Goal: Complete application form

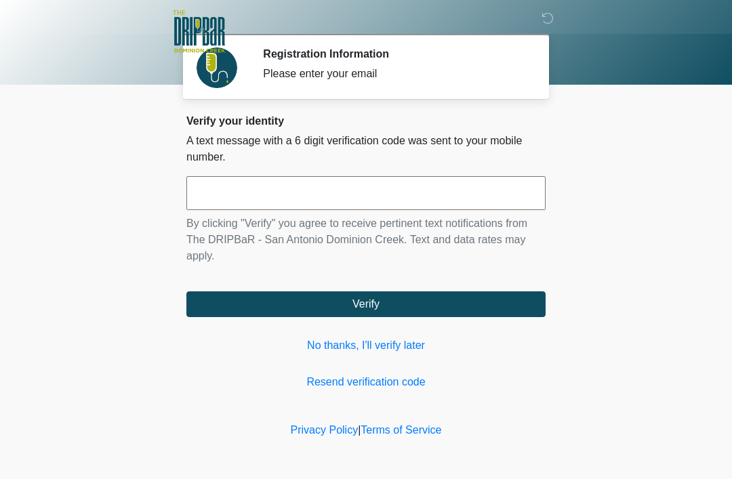
click at [326, 195] on input "text" at bounding box center [365, 193] width 359 height 34
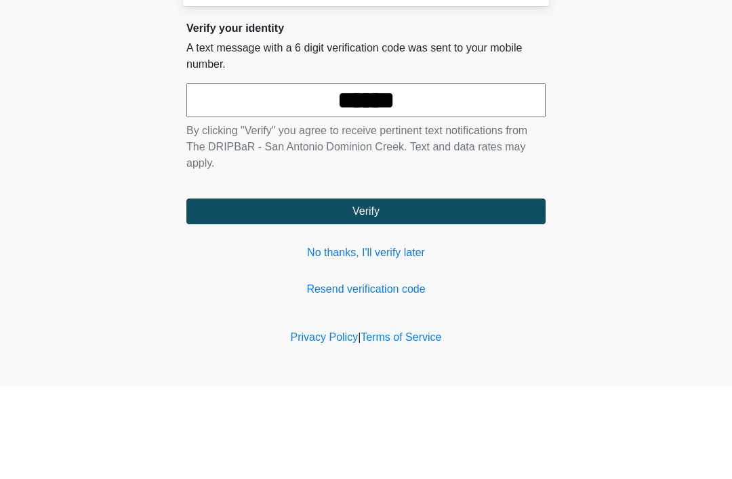
type input "******"
click at [366, 291] on button "Verify" at bounding box center [365, 304] width 359 height 26
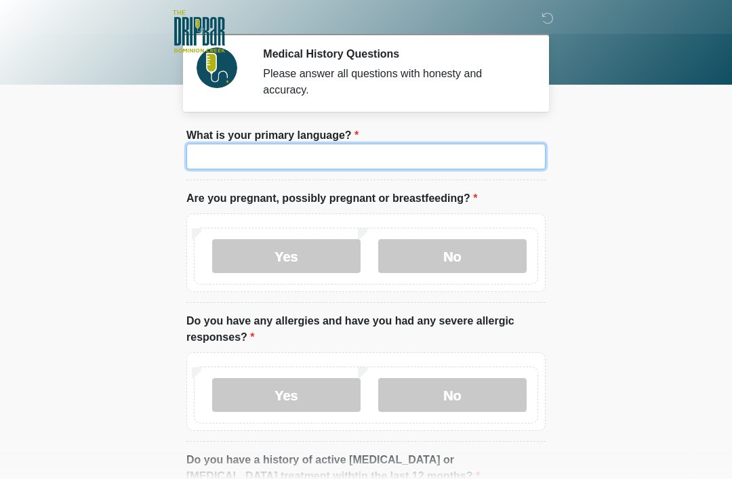
click at [364, 163] on input "What is your primary language?" at bounding box center [365, 157] width 359 height 26
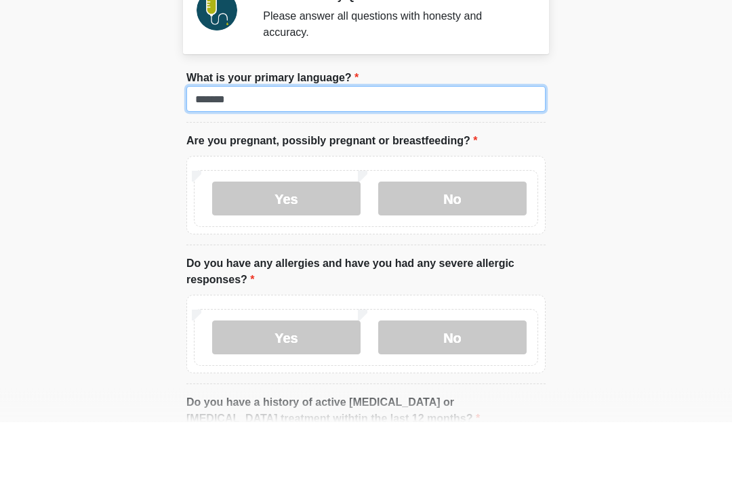
type input "*******"
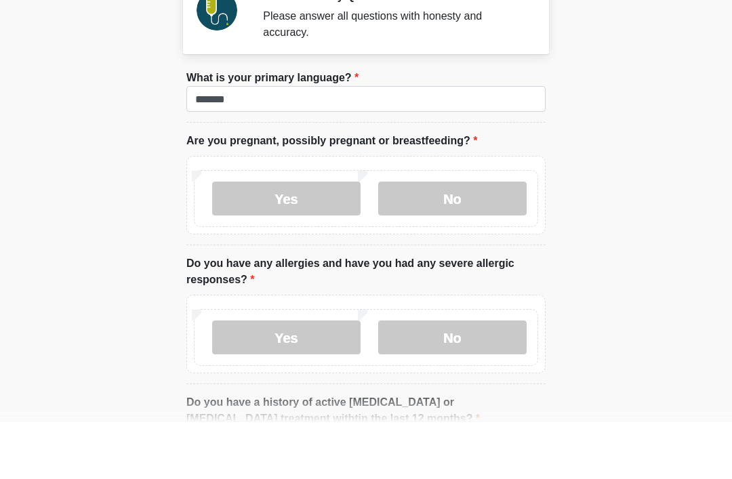
click at [461, 239] on label "No" at bounding box center [452, 256] width 148 height 34
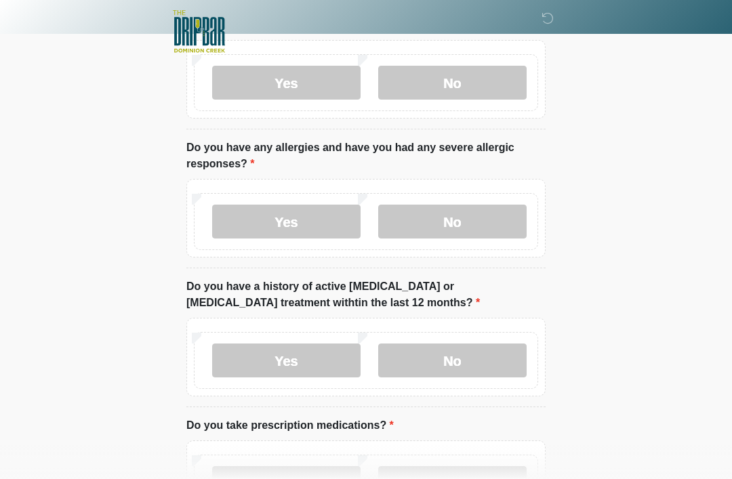
scroll to position [173, 0]
click at [474, 226] on label "No" at bounding box center [452, 222] width 148 height 34
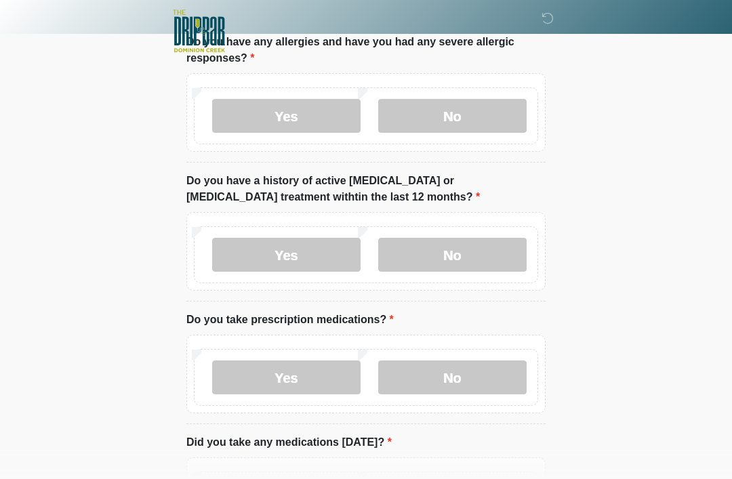
click at [479, 255] on label "No" at bounding box center [452, 255] width 148 height 34
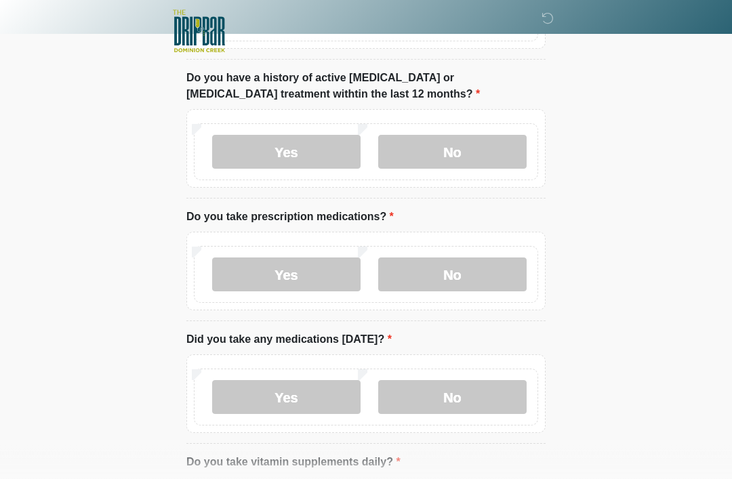
scroll to position [386, 0]
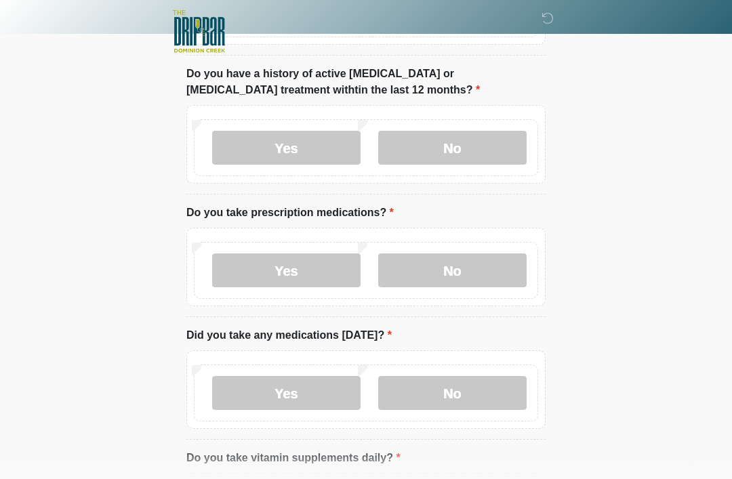
click at [482, 270] on label "No" at bounding box center [452, 270] width 148 height 34
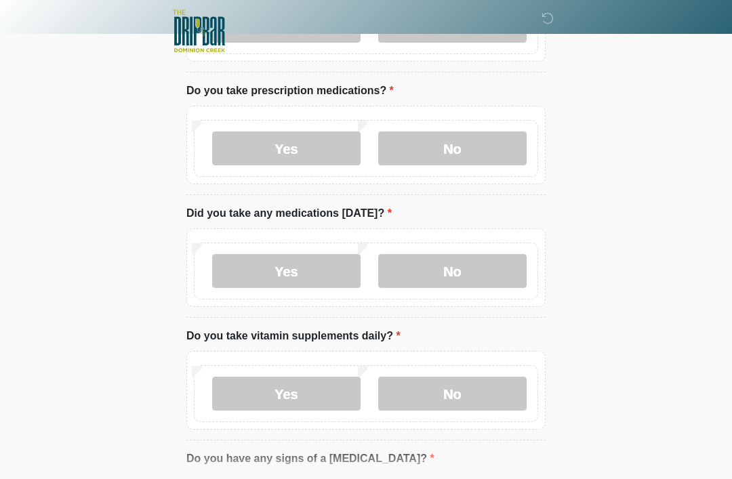
click at [472, 273] on label "No" at bounding box center [452, 272] width 148 height 34
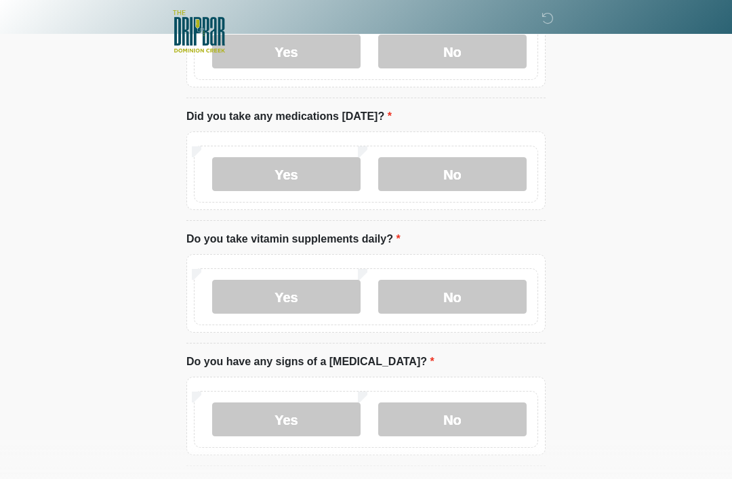
scroll to position [607, 0]
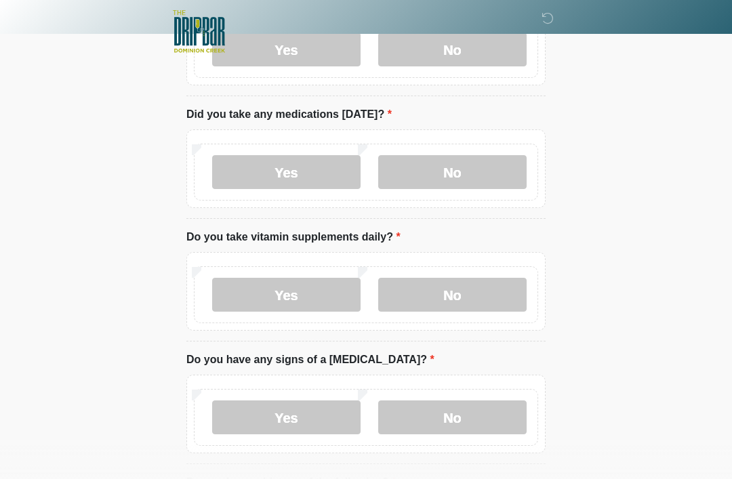
click at [306, 295] on label "Yes" at bounding box center [286, 295] width 148 height 34
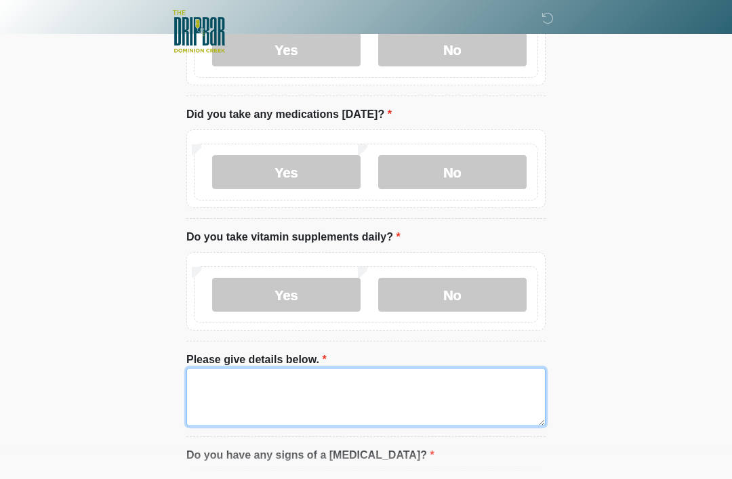
click at [300, 384] on textarea "Please give details below." at bounding box center [365, 397] width 359 height 58
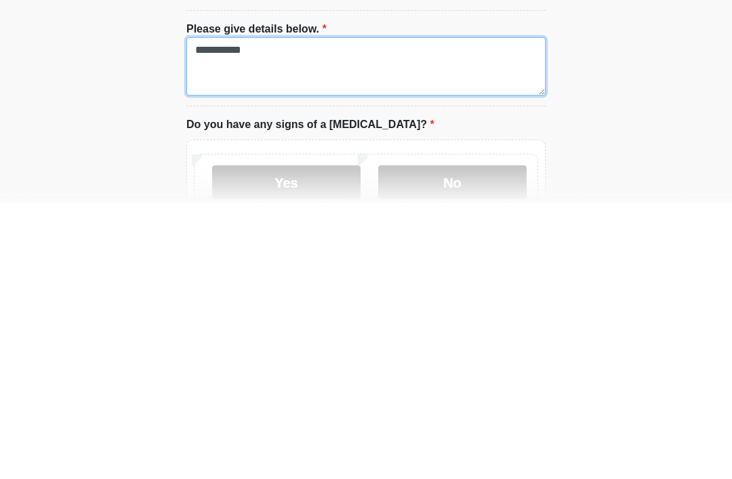
scroll to position [662, 0]
type textarea "**********"
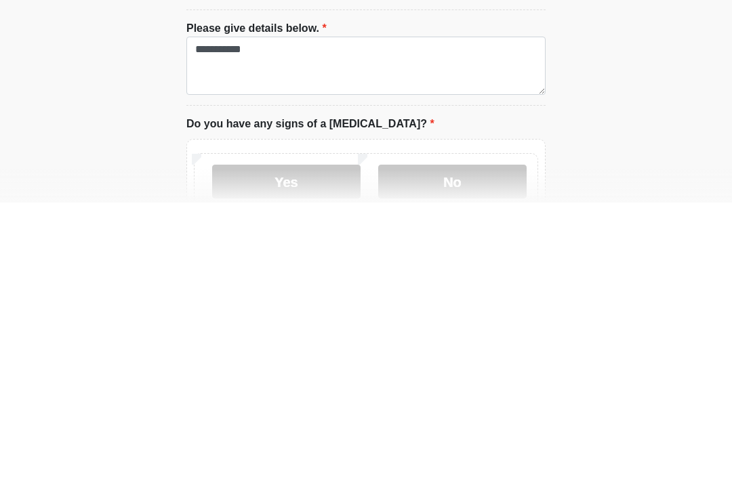
click at [471, 441] on label "No" at bounding box center [452, 458] width 148 height 34
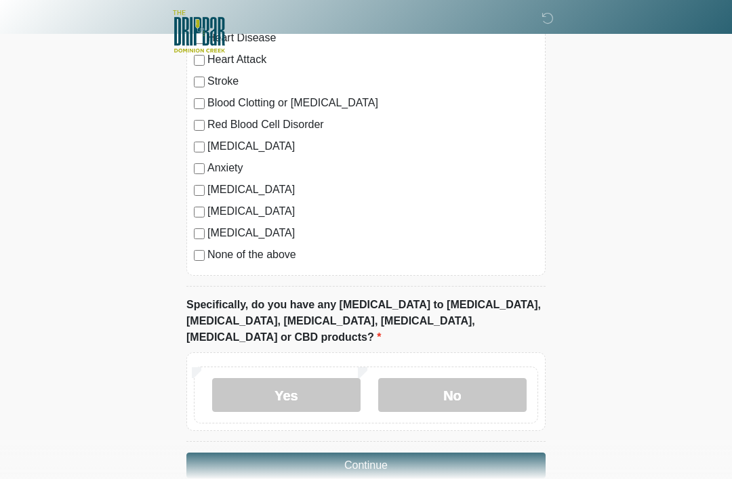
scroll to position [1225, 0]
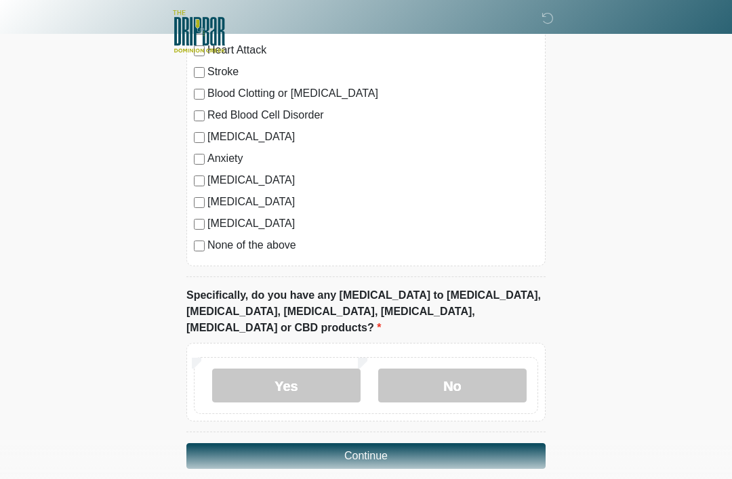
click at [463, 368] on label "No" at bounding box center [452, 385] width 148 height 34
click at [401, 443] on button "Continue" at bounding box center [365, 456] width 359 height 26
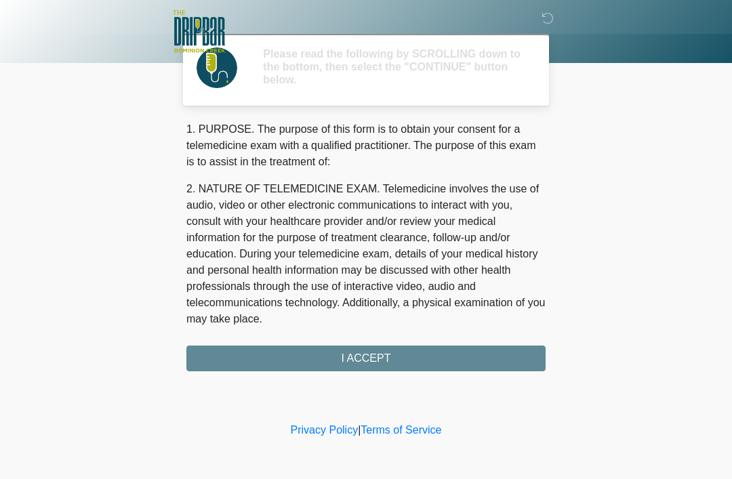
scroll to position [0, 0]
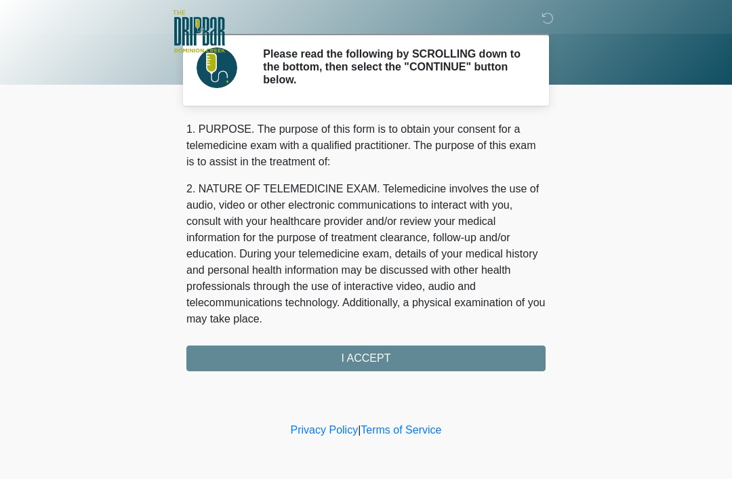
click at [381, 359] on div "1. PURPOSE. The purpose of this form is to obtain your consent for a telemedici…" at bounding box center [365, 246] width 359 height 250
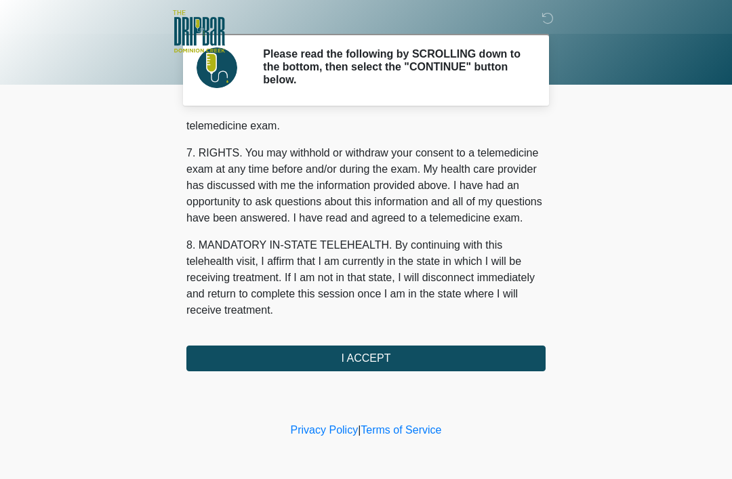
scroll to position [594, 0]
click at [377, 360] on button "I ACCEPT" at bounding box center [365, 358] width 359 height 26
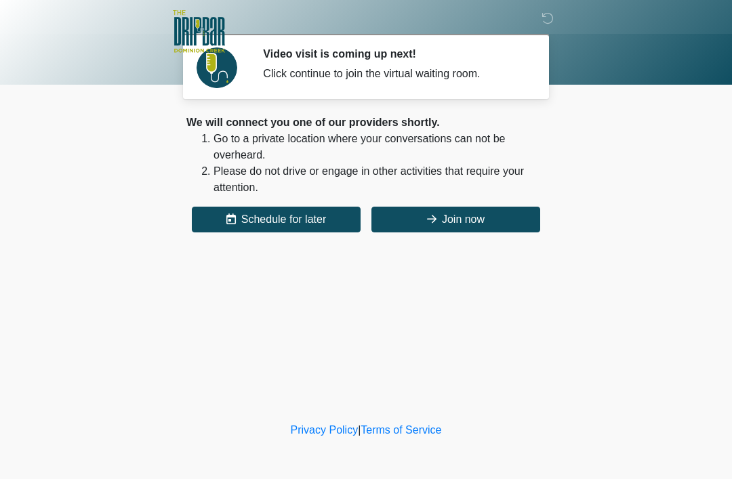
click at [460, 213] on button "Join now" at bounding box center [455, 220] width 169 height 26
